Goal: Information Seeking & Learning: Get advice/opinions

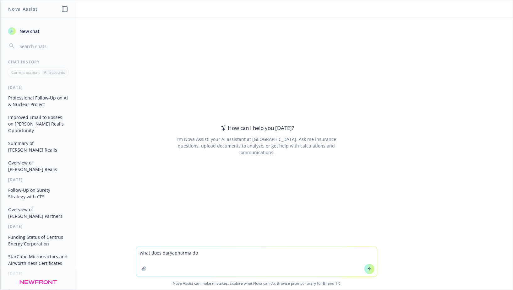
click at [165, 252] on textarea "what does daryapharma do" at bounding box center [256, 262] width 240 height 30
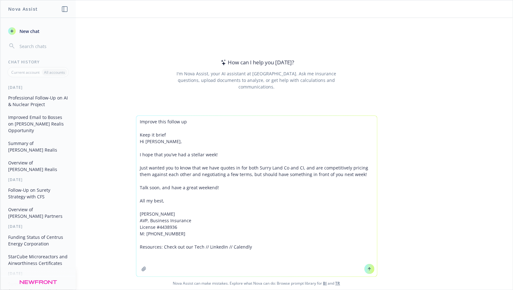
click at [182, 137] on textarea "Improve this follow up Keep it brief Hi [PERSON_NAME], I hope that you’ve had a…" at bounding box center [256, 196] width 240 height 161
type textarea "Improve this follow up Keep it brief Hi [PERSON_NAME], I hope that you’ve had a…"
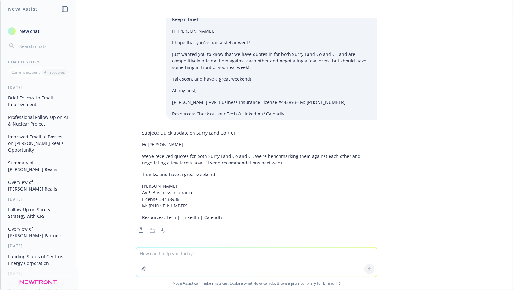
scroll to position [23, 0]
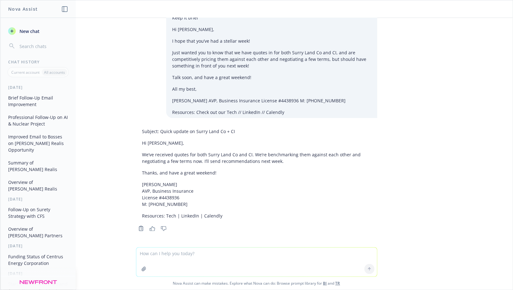
drag, startPoint x: 142, startPoint y: 141, endPoint x: 214, endPoint y: 183, distance: 83.8
click at [214, 183] on div "Subject: Quick update on Surry Land Co + CI Hi Max, We’ve received quotes for b…" at bounding box center [256, 174] width 241 height 96
copy div "Hi Max, We’ve received quotes for both Surry Land Co and CI. We’re benchmarking…"
click at [214, 184] on p "[PERSON_NAME] AVP, Business Insurance License #4438936 M: [PHONE_NUMBER]" at bounding box center [256, 194] width 229 height 26
